Goal: Task Accomplishment & Management: Use online tool/utility

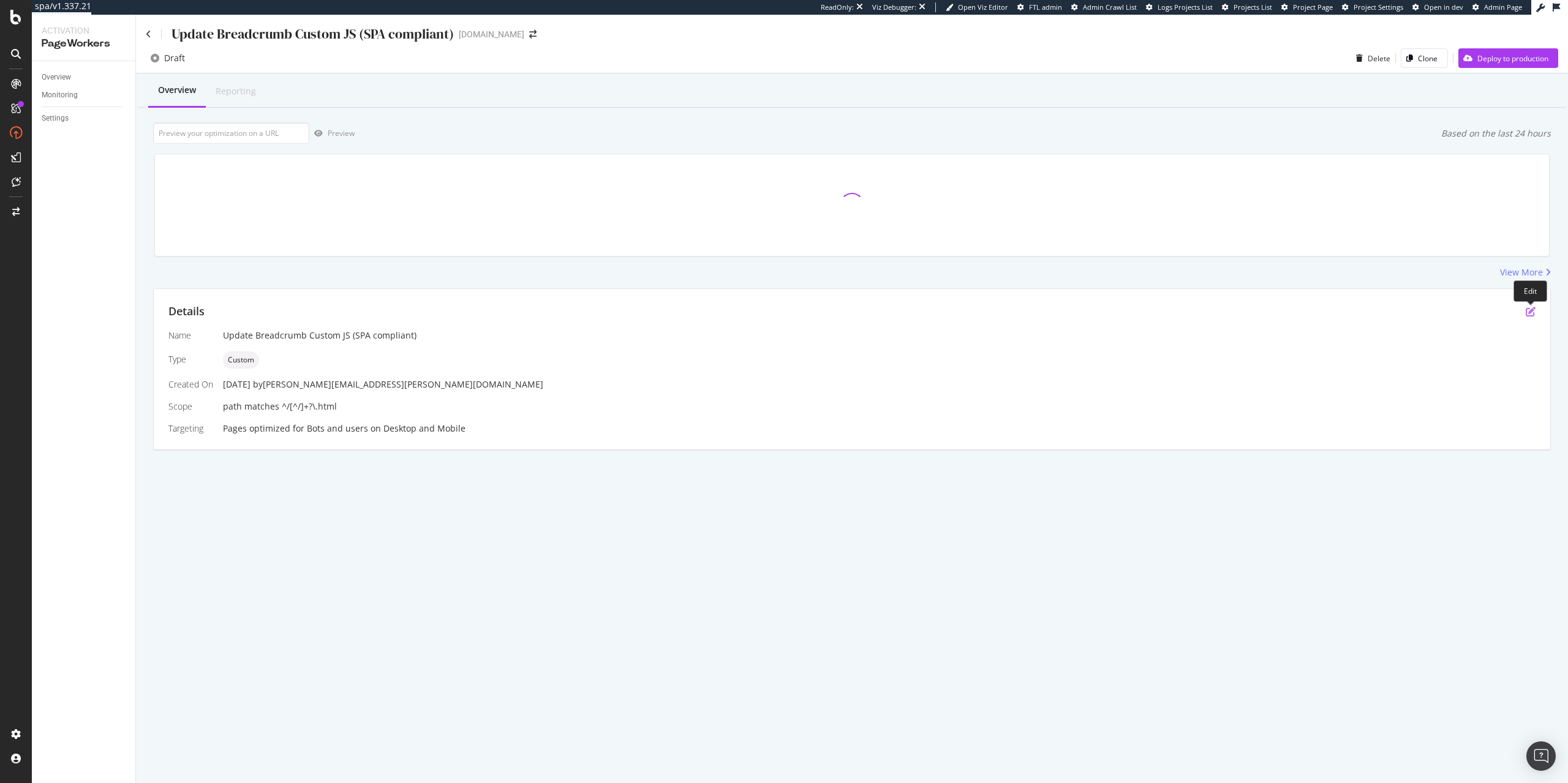
click at [1531, 312] on icon "pen-to-square" at bounding box center [1530, 311] width 10 height 10
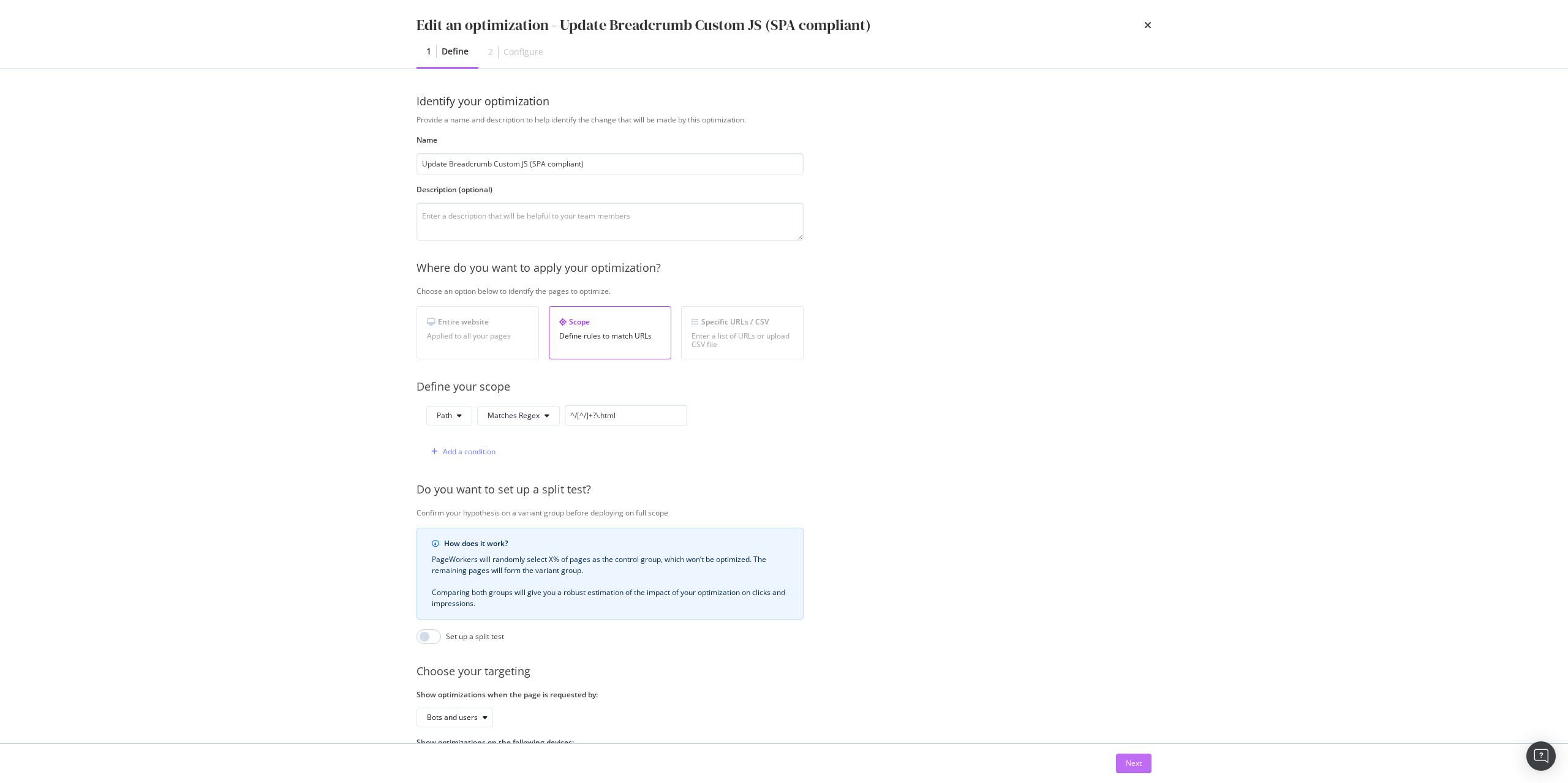
click at [1132, 767] on div "Next" at bounding box center [1133, 763] width 16 height 10
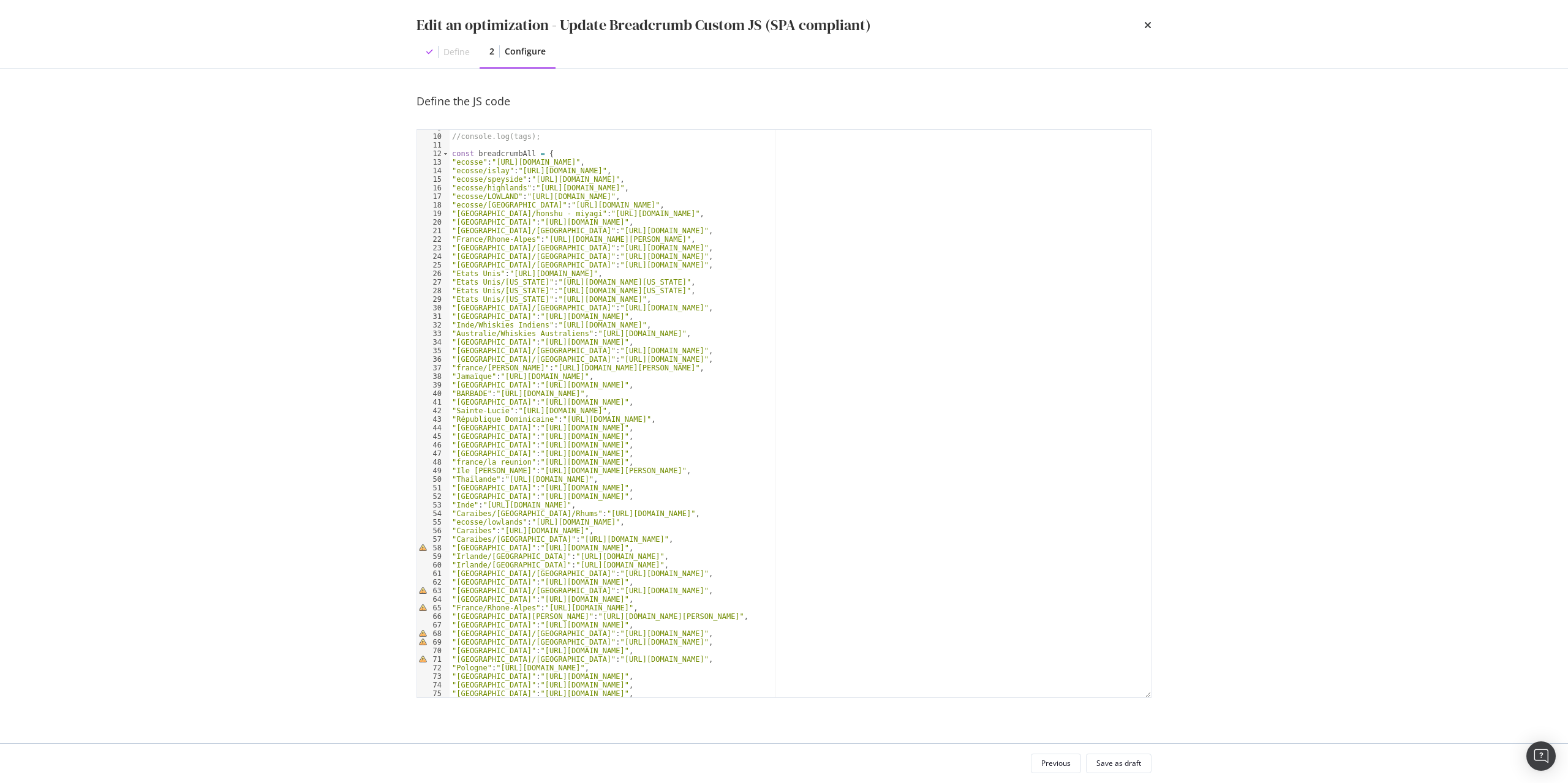
scroll to position [150, 0]
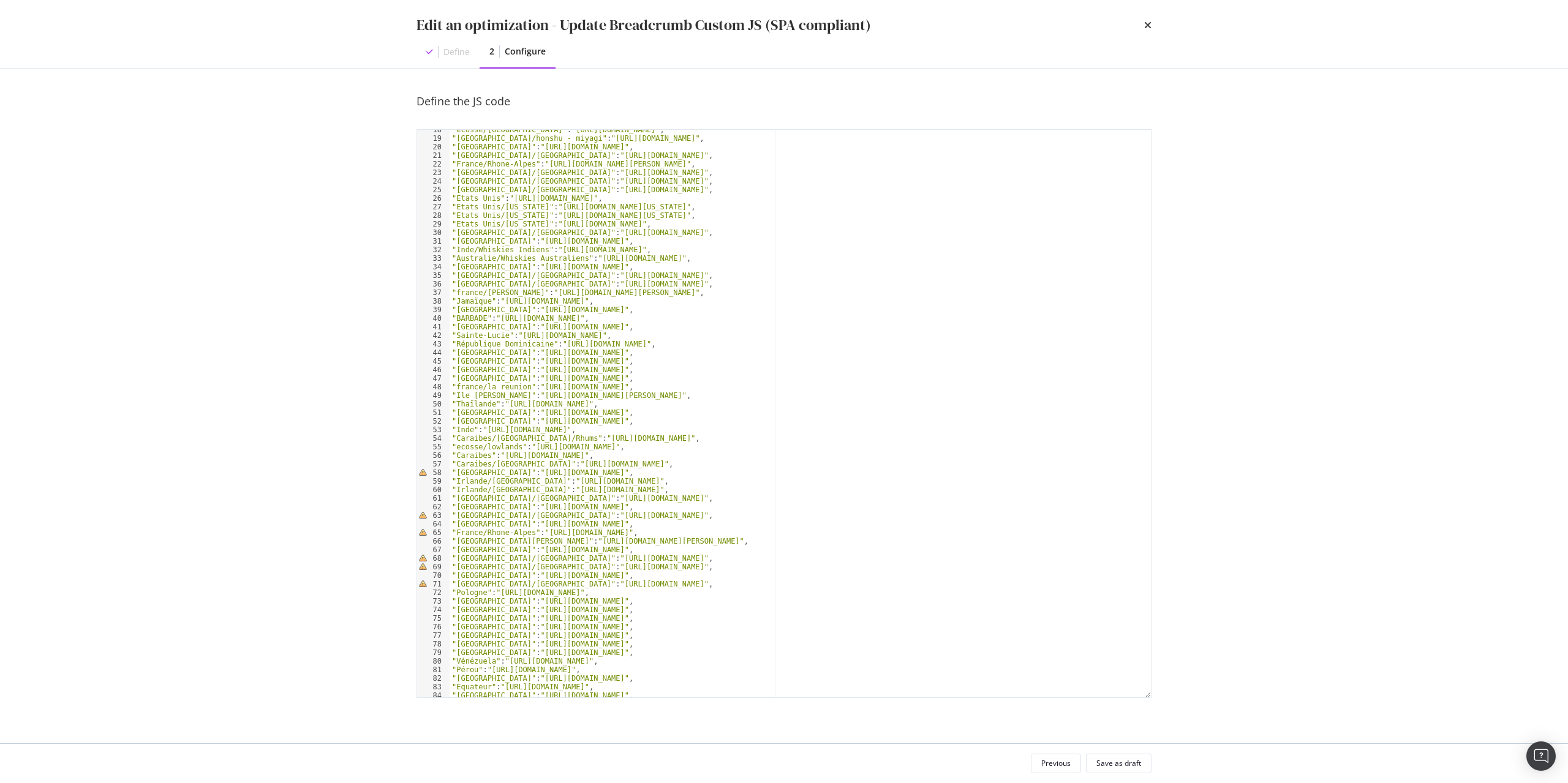
click at [459, 476] on div ""ecosse/Campbeltown" : "https://www.whisky.fr/pays-d-origine/ecosse/campbeltown…" at bounding box center [800, 417] width 701 height 585
click at [475, 516] on div ""ecosse/Campbeltown" : "https://www.whisky.fr/pays-d-origine/ecosse/campbeltown…" at bounding box center [800, 417] width 701 height 585
click at [469, 534] on div ""ecosse/Campbeltown" : "https://www.whisky.fr/pays-d-origine/ecosse/campbeltown…" at bounding box center [800, 417] width 701 height 585
click at [529, 563] on div ""ecosse/Campbeltown" : "https://www.whisky.fr/pays-d-origine/ecosse/campbeltown…" at bounding box center [800, 417] width 701 height 585
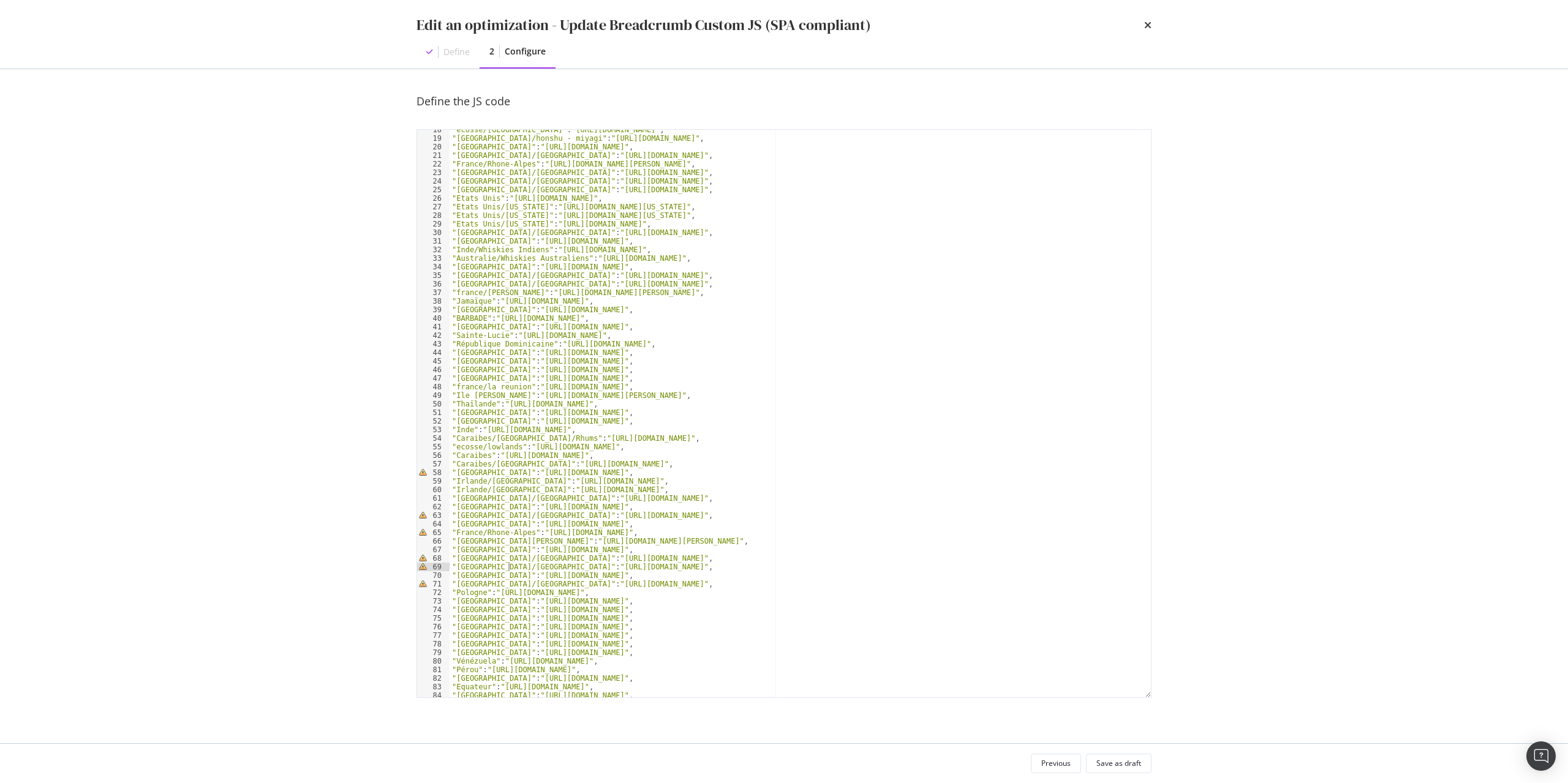
click at [507, 570] on div ""ecosse/Campbeltown" : "https://www.whisky.fr/pays-d-origine/ecosse/campbeltown…" at bounding box center [800, 417] width 701 height 585
click at [478, 581] on div ""ecosse/Campbeltown" : "https://www.whisky.fr/pays-d-origine/ecosse/campbeltown…" at bounding box center [800, 417] width 701 height 585
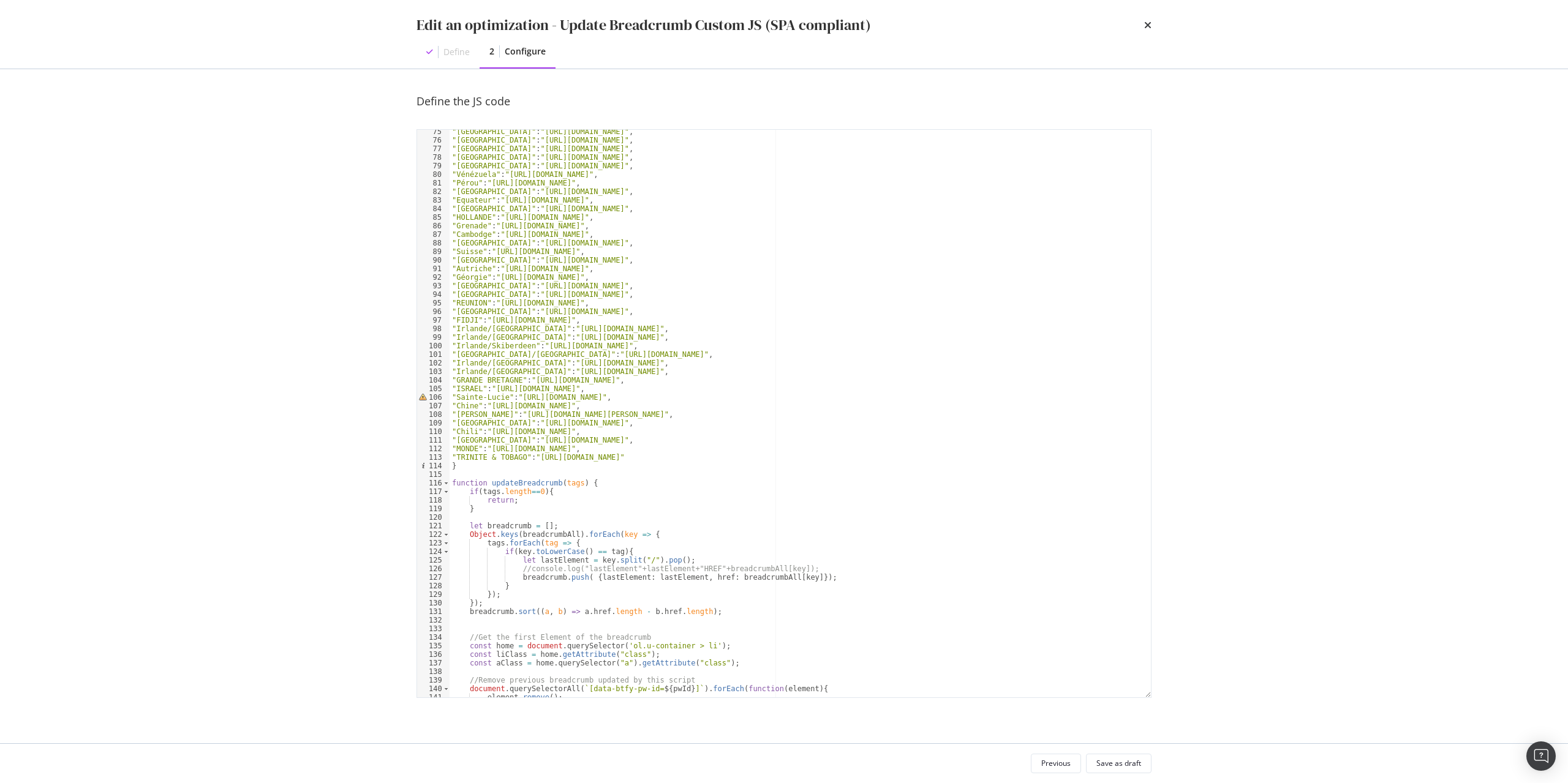
scroll to position [675, 0]
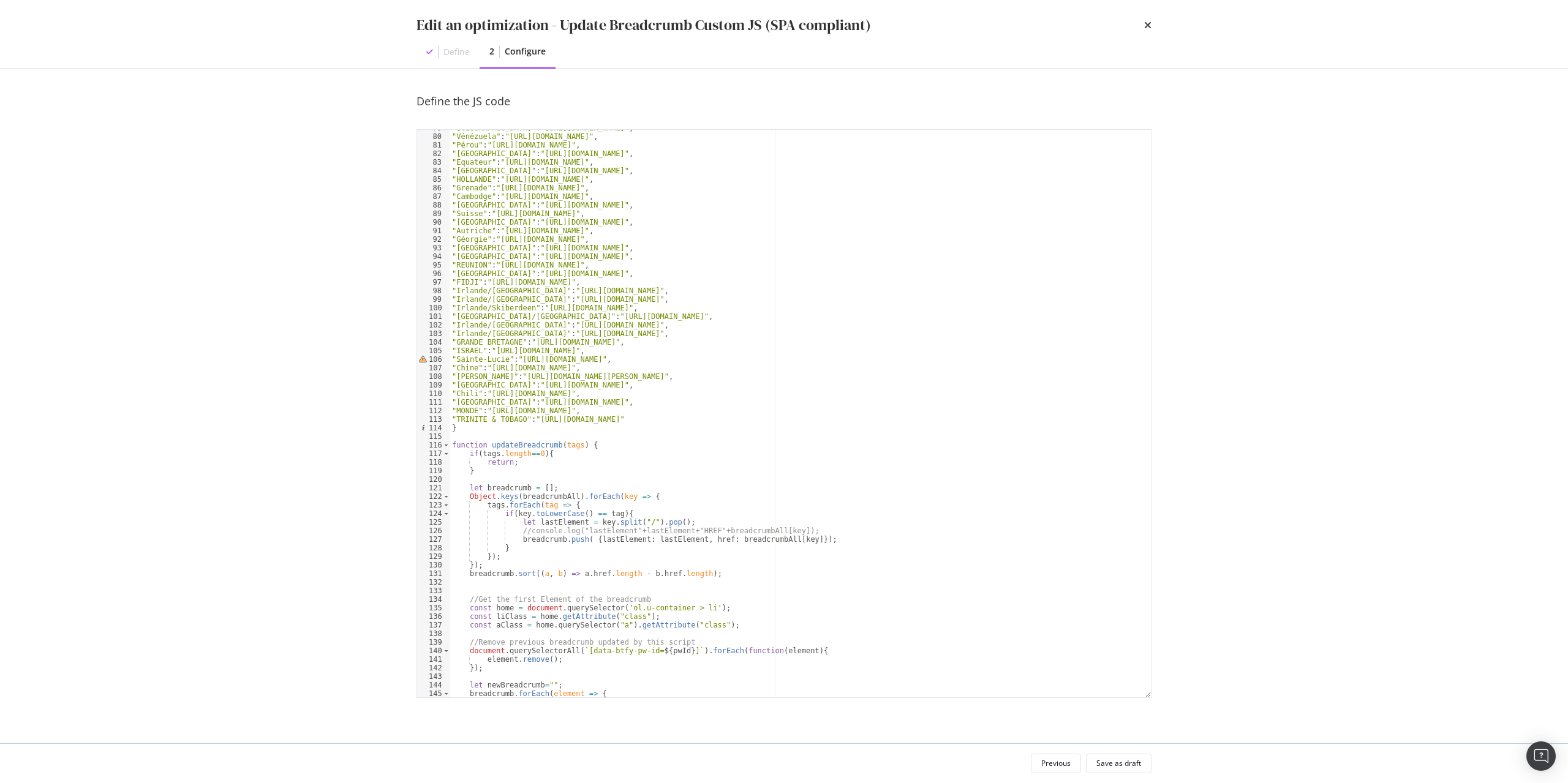
click at [493, 368] on div ""Portugal" : "https://www.whisky.fr/pays-d-origine/portugal.html" , "Vénézuela"…" at bounding box center [800, 416] width 701 height 585
click at [829, 428] on div ""Portugal" : "https://www.whisky.fr/pays-d-origine/portugal.html" , "Vénézuela"…" at bounding box center [800, 416] width 701 height 585
type textarea "});"
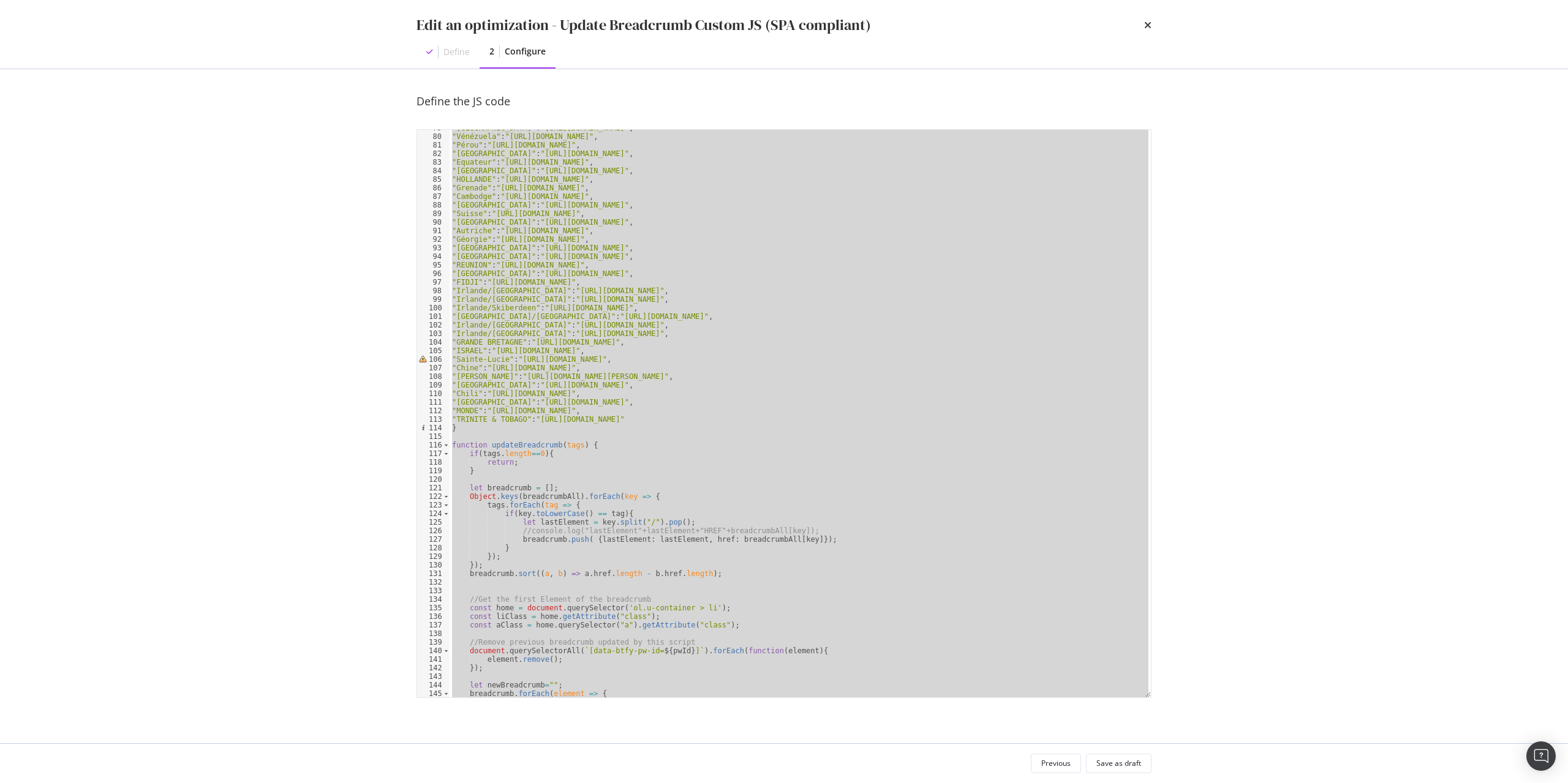
paste textarea "Cursor at row 210"
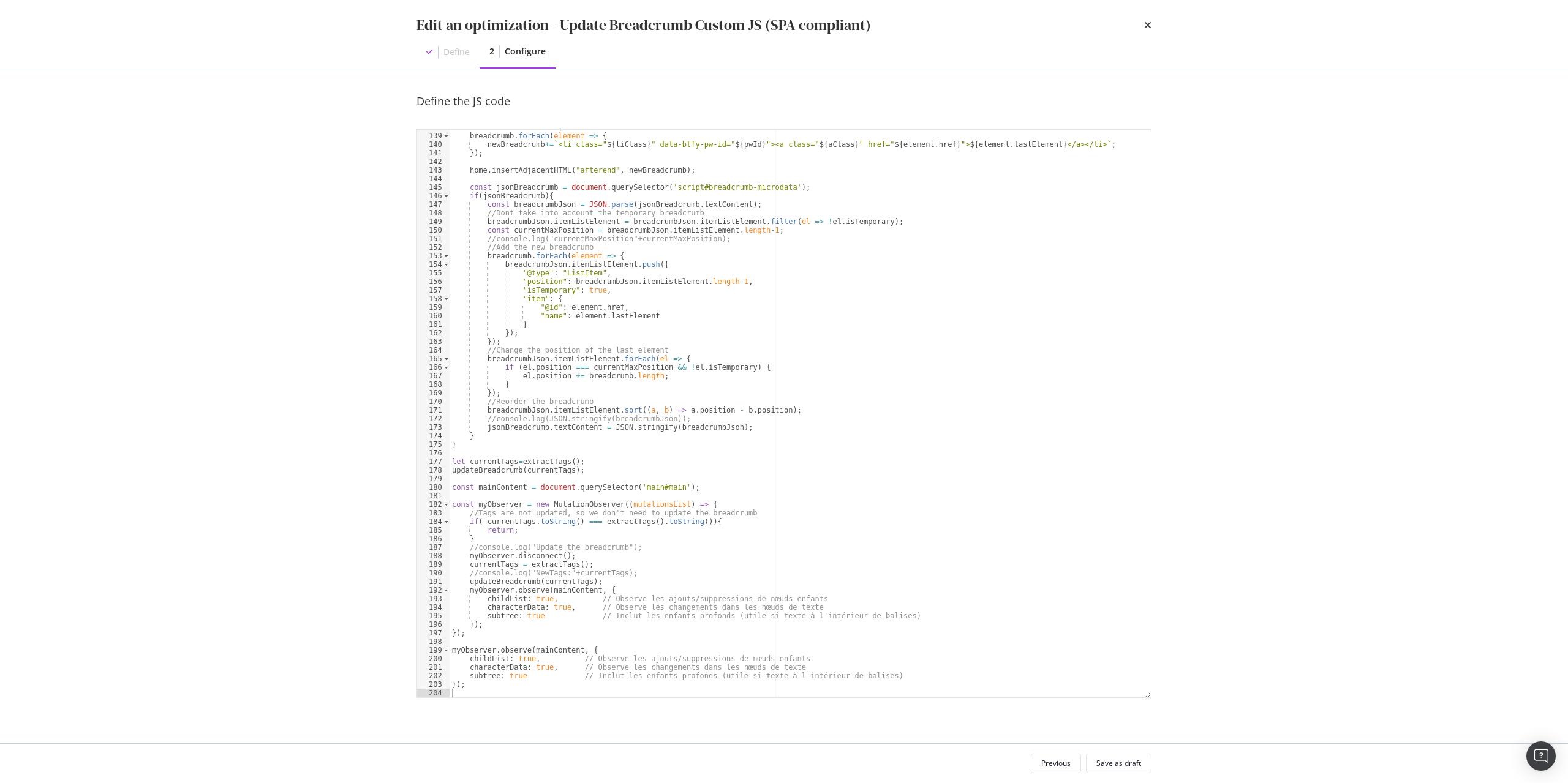
scroll to position [1181, 0]
click at [1138, 766] on div "Save as draft" at bounding box center [1119, 763] width 45 height 10
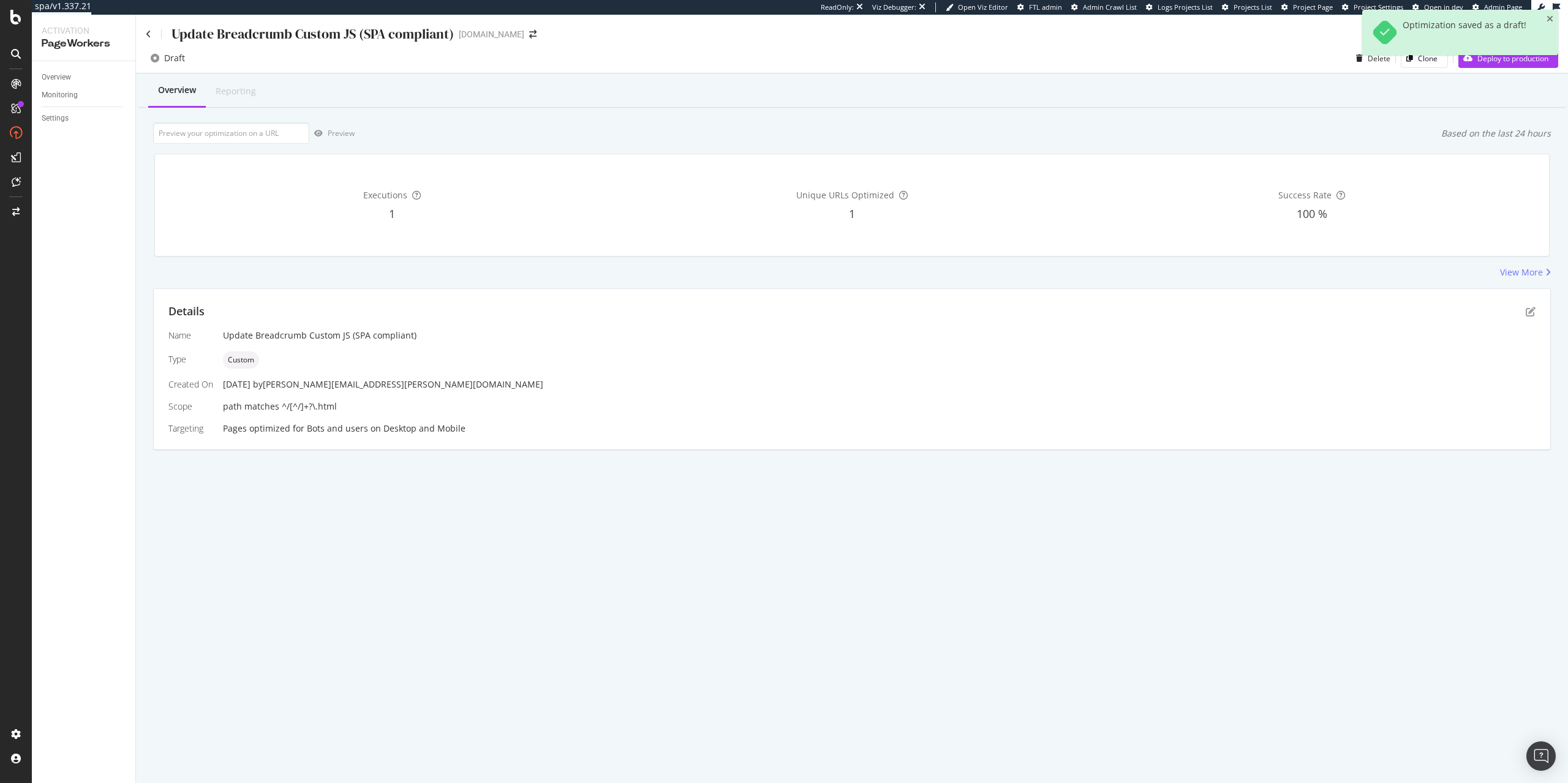
click at [1536, 314] on div "Details Name Update Breadcrumb Custom JS (SPA compliant) Type Custom Created On…" at bounding box center [851, 369] width 1396 height 161
click at [1533, 314] on div "Details Name Update Breadcrumb Custom JS (SPA compliant) Type Custom Created On…" at bounding box center [851, 369] width 1396 height 161
click at [1533, 314] on icon "pen-to-square" at bounding box center [1530, 311] width 10 height 10
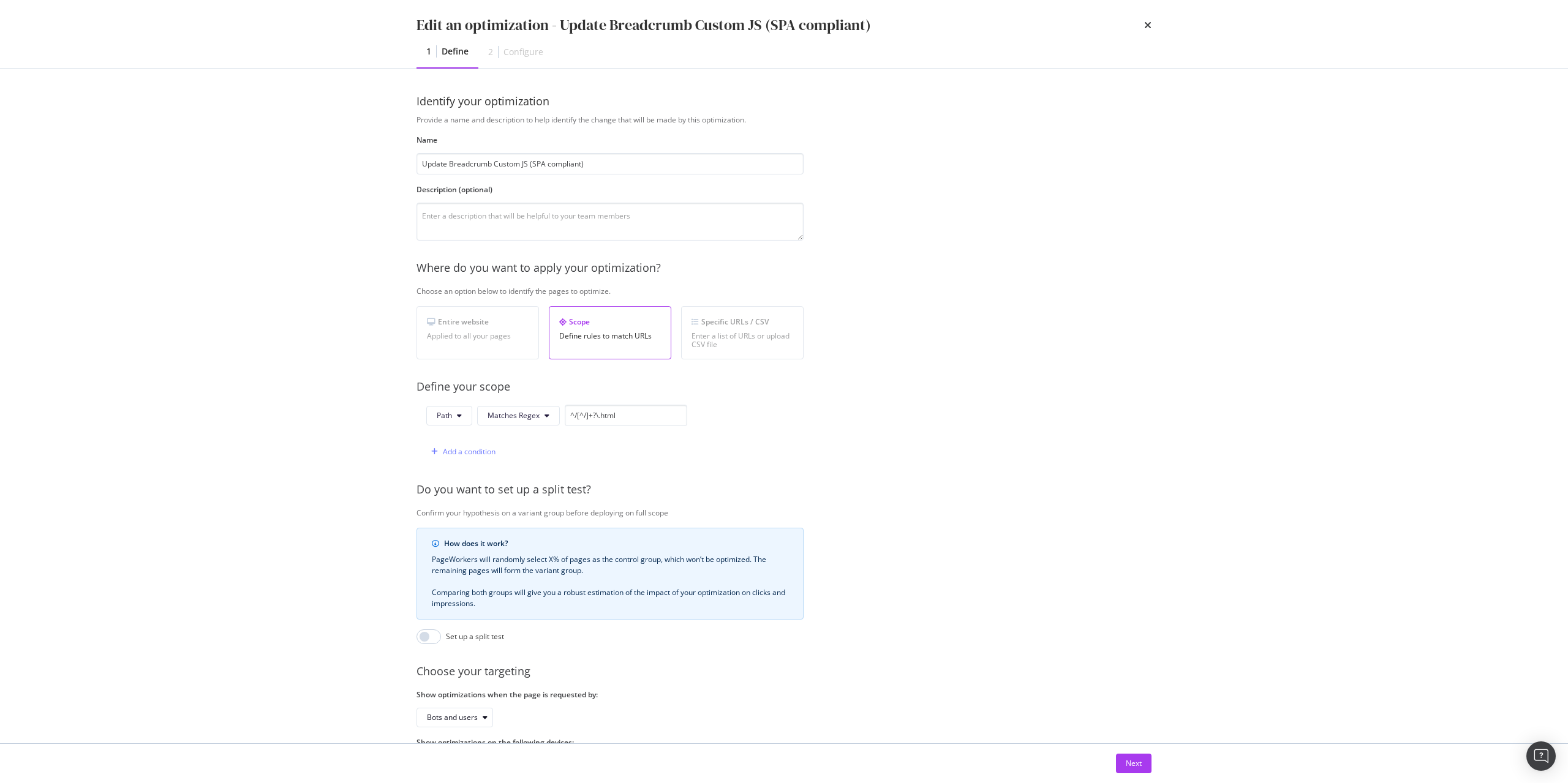
scroll to position [56, 0]
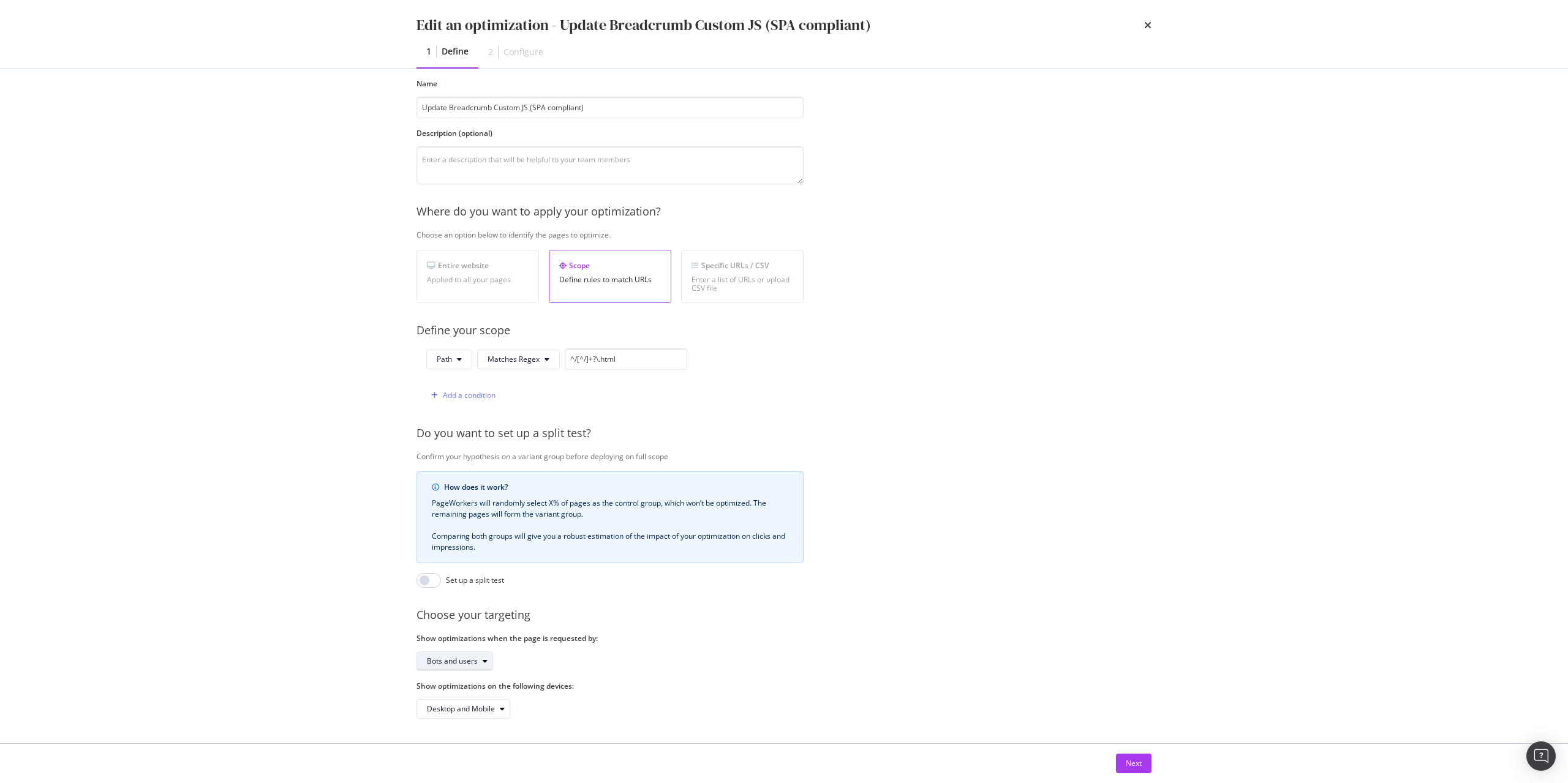
click at [474, 665] on div "Bots and users" at bounding box center [452, 661] width 51 height 8
click at [462, 704] on div "Bots only" at bounding box center [447, 702] width 31 height 10
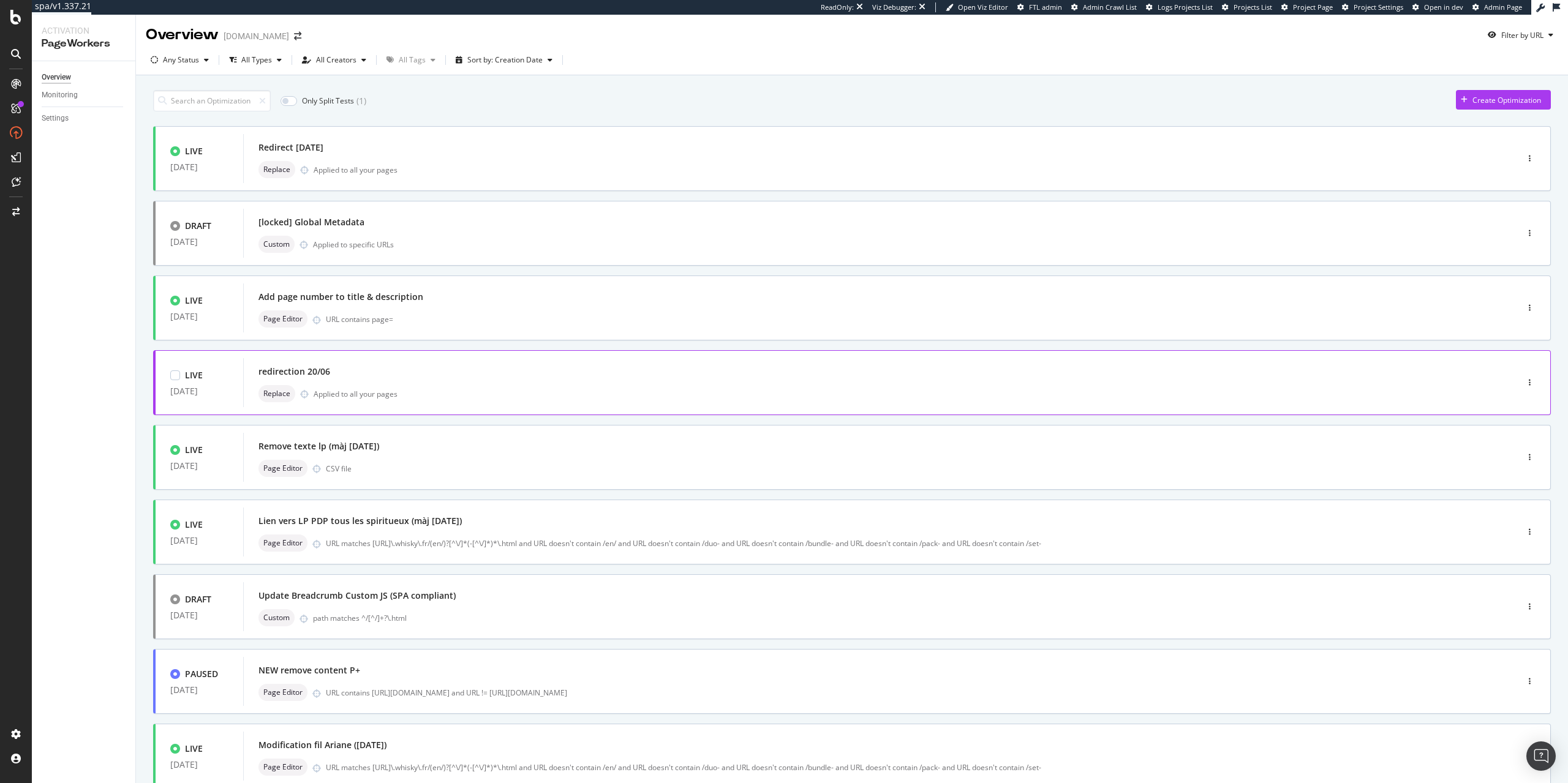
click at [409, 389] on div "Replace Applied to all your pages" at bounding box center [862, 394] width 1207 height 17
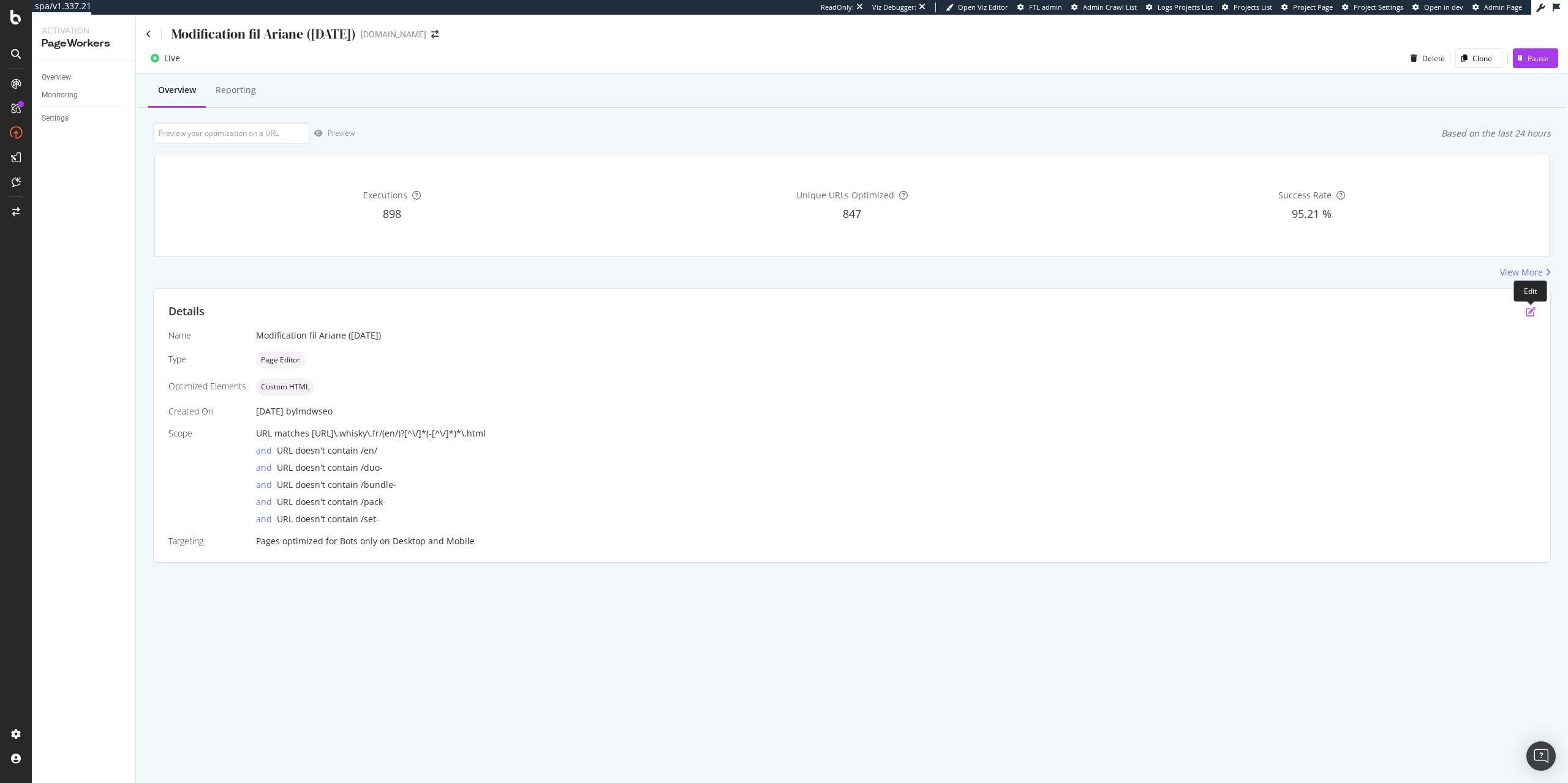
click at [1527, 315] on icon "pen-to-square" at bounding box center [1530, 311] width 10 height 10
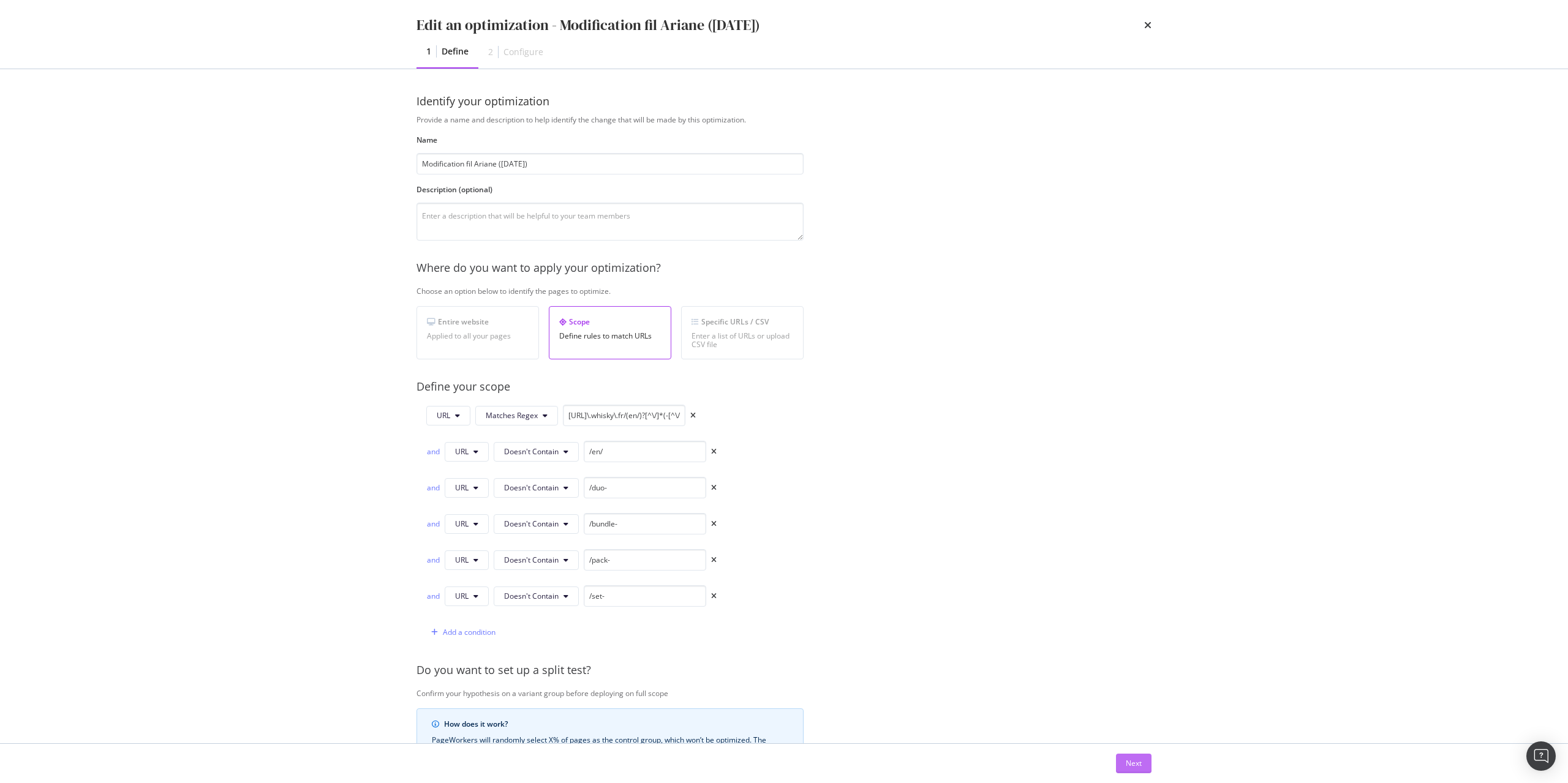
click at [1141, 759] on div "Next" at bounding box center [1133, 763] width 16 height 10
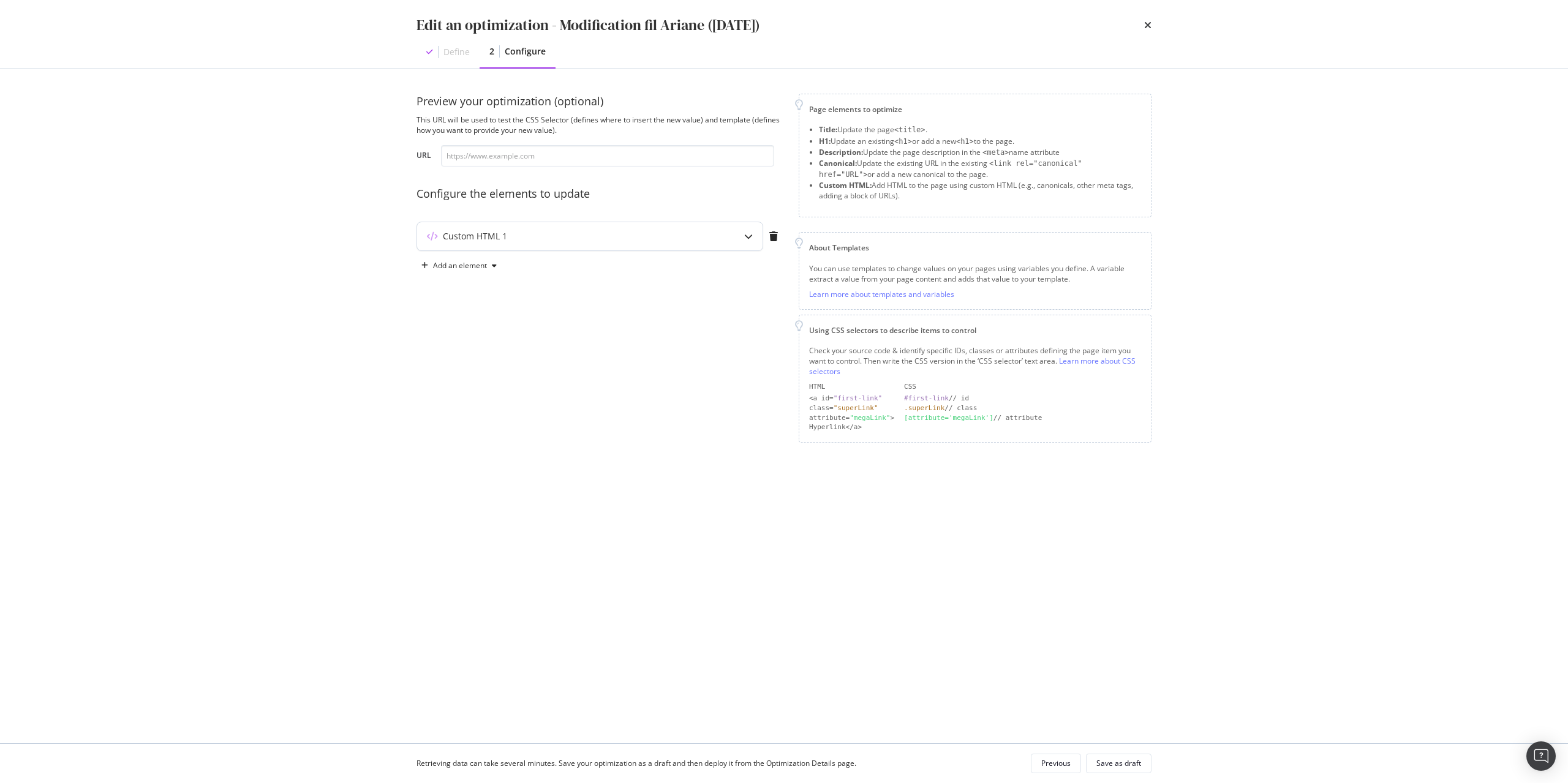
click at [712, 239] on div "Custom HTML 1" at bounding box center [565, 236] width 297 height 12
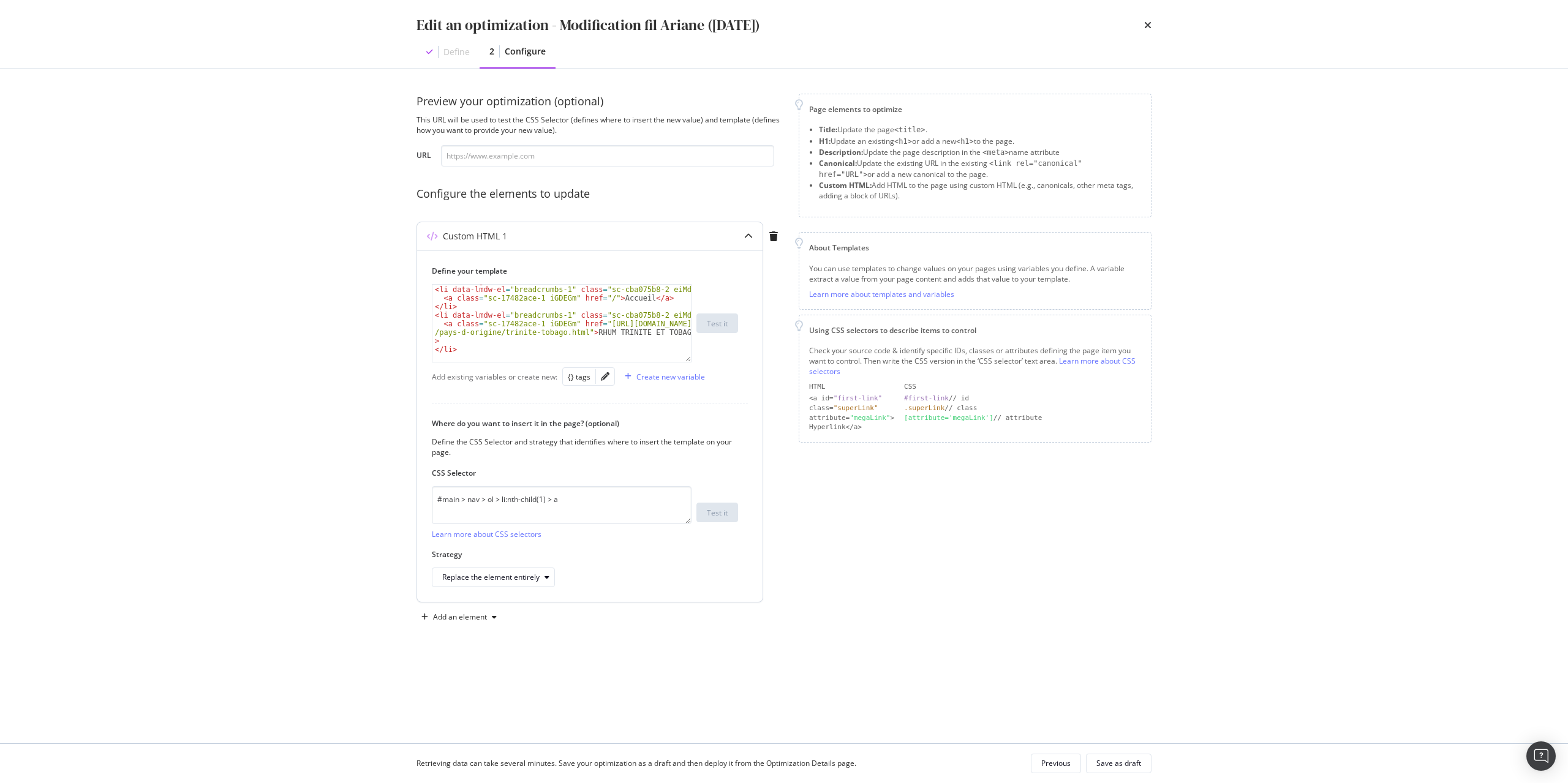
scroll to position [6332, 0]
click at [1145, 20] on div "times" at bounding box center [1147, 25] width 8 height 21
